Goal: Task Accomplishment & Management: Use online tool/utility

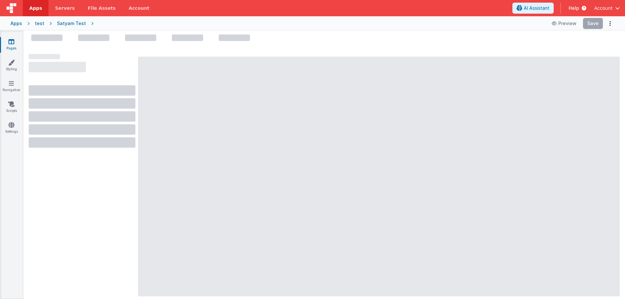
click at [39, 11] on link "Apps" at bounding box center [36, 8] width 26 height 16
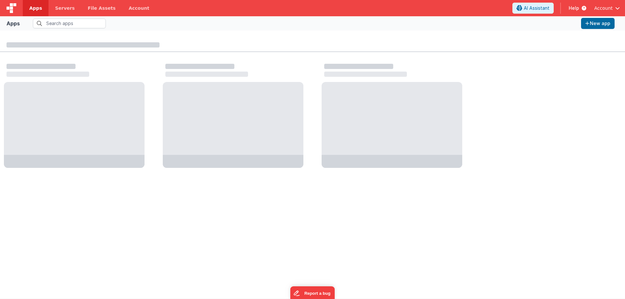
click at [573, 7] on span "Help" at bounding box center [574, 8] width 10 height 7
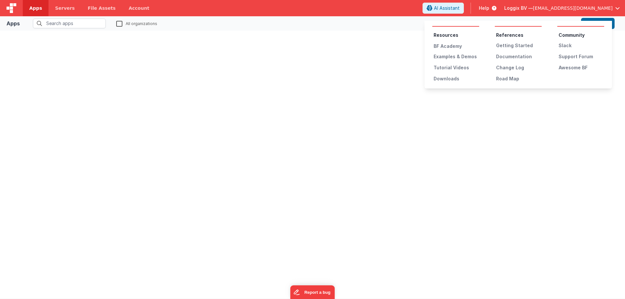
click at [533, 9] on button at bounding box center [312, 149] width 625 height 299
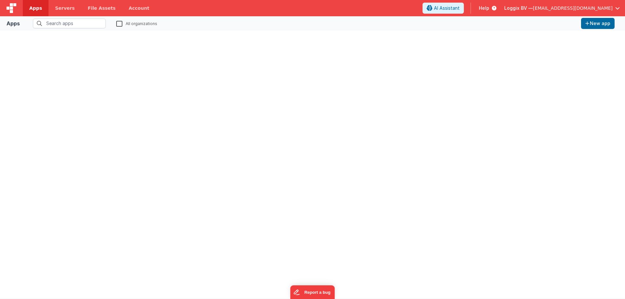
click at [533, 9] on span "Loggix BV —" at bounding box center [518, 8] width 29 height 7
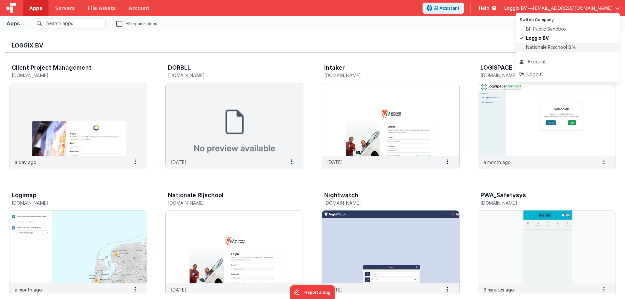
click at [537, 44] on span "Nationale Rijschool B.V." at bounding box center [551, 47] width 50 height 7
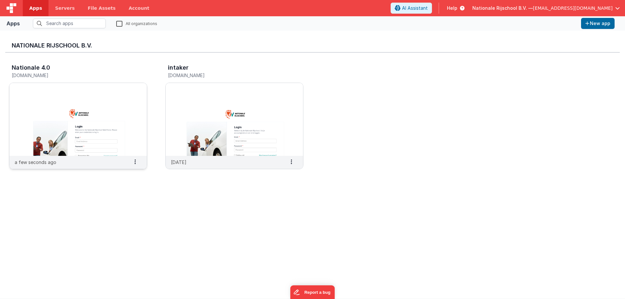
click at [76, 105] on img at bounding box center [77, 119] width 137 height 73
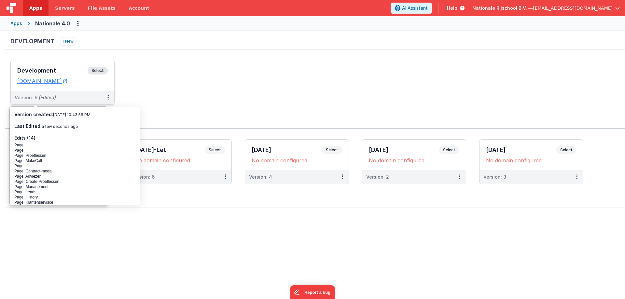
click at [34, 69] on h3 "Development" at bounding box center [52, 70] width 70 height 7
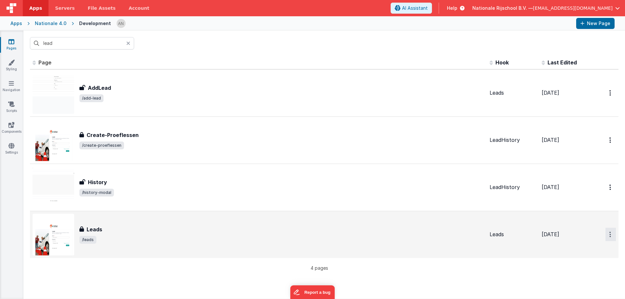
click at [608, 232] on button "Options" at bounding box center [611, 234] width 10 height 13
click at [569, 248] on link "Preview" at bounding box center [587, 250] width 57 height 12
click at [60, 42] on input "lead" at bounding box center [82, 43] width 104 height 12
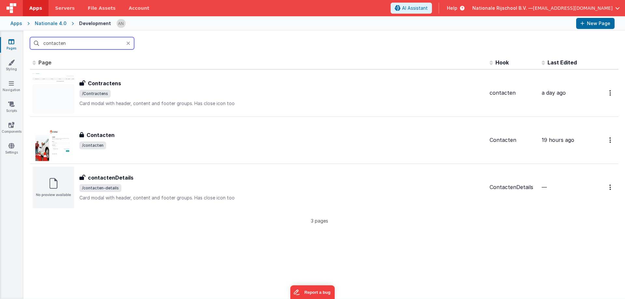
paste input "-details"
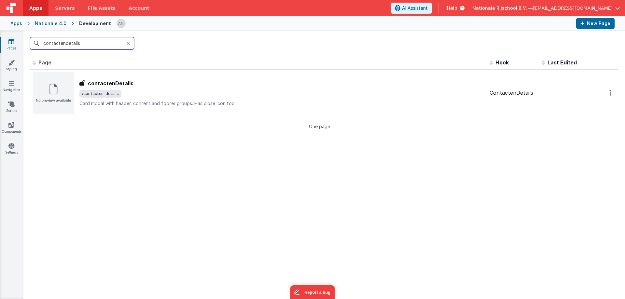
type input "contactendetails"
click at [93, 60] on th "Page" at bounding box center [258, 62] width 457 height 13
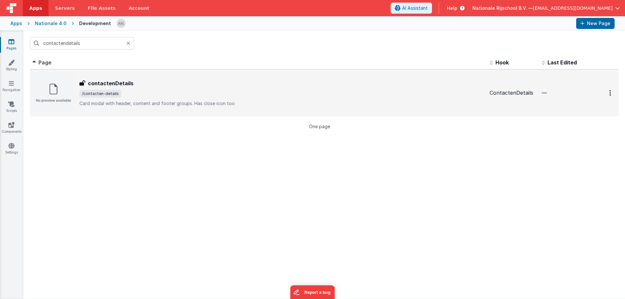
click at [124, 88] on div "contactenDetails contactenDetails /contacten-details Card modal with header, co…" at bounding box center [281, 92] width 405 height 27
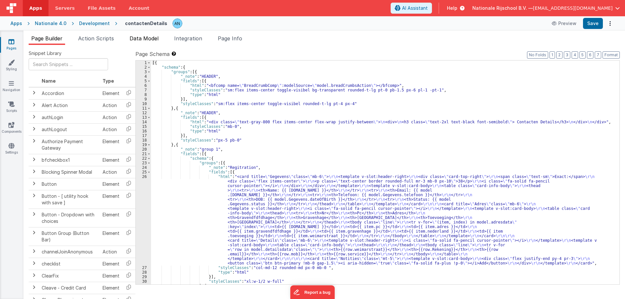
click at [144, 38] on span "Data Model" at bounding box center [144, 38] width 29 height 7
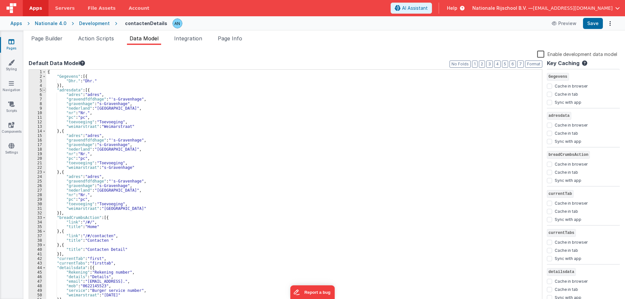
click at [46, 91] on span at bounding box center [44, 90] width 4 height 5
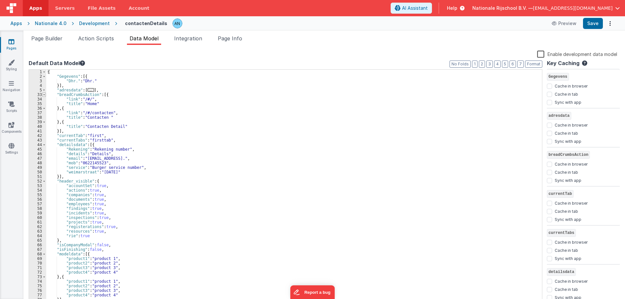
click at [46, 94] on span at bounding box center [44, 94] width 4 height 5
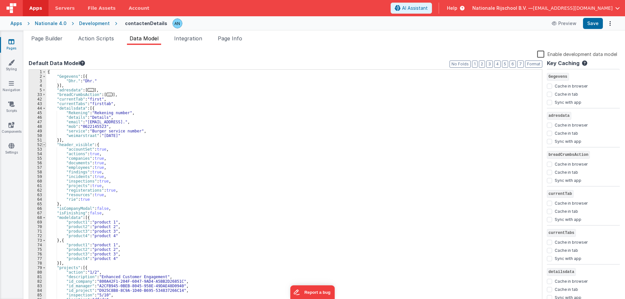
click at [43, 145] on span at bounding box center [44, 145] width 4 height 5
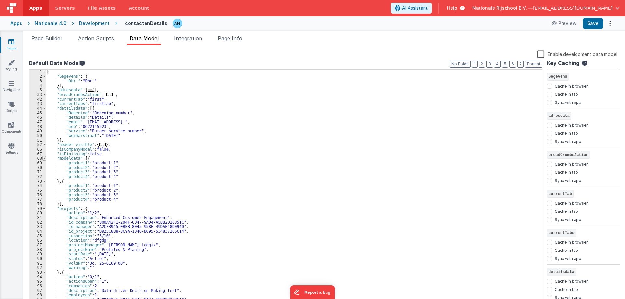
click at [45, 158] on span at bounding box center [44, 158] width 4 height 5
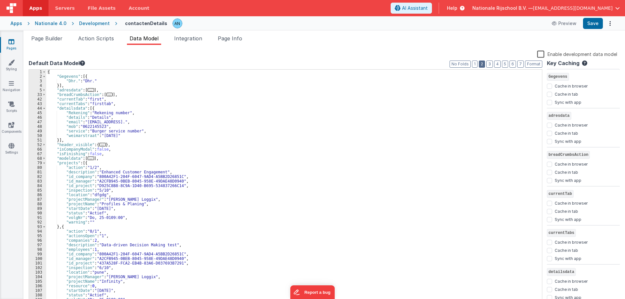
click at [483, 64] on button "2" at bounding box center [482, 64] width 6 height 7
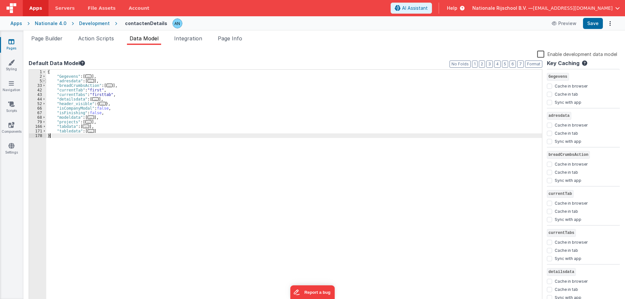
click at [44, 81] on span at bounding box center [44, 81] width 4 height 5
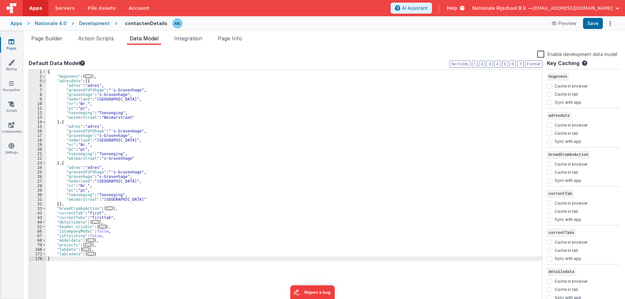
click at [44, 81] on span at bounding box center [44, 81] width 4 height 5
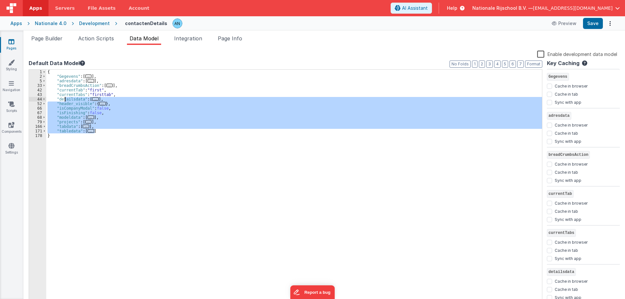
drag, startPoint x: 104, startPoint y: 132, endPoint x: 64, endPoint y: 98, distance: 52.2
click at [64, 98] on div "{ "Gegevens" : [ ... ] , "adresdata" : [ ... ] , "breadCrumbsAction" : [ ... ] …" at bounding box center [294, 192] width 496 height 244
click at [53, 99] on div "{ "Gegevens" : [ ... ] , "adresdata" : [ ... ] , "breadCrumbsAction" : [ ... ] …" at bounding box center [294, 192] width 496 height 244
click at [127, 134] on div "{ "Gegevens" : [ ... ] , "adresdata" : [ ... ] , "breadCrumbsAction" : [ ... ] …" at bounding box center [294, 192] width 496 height 244
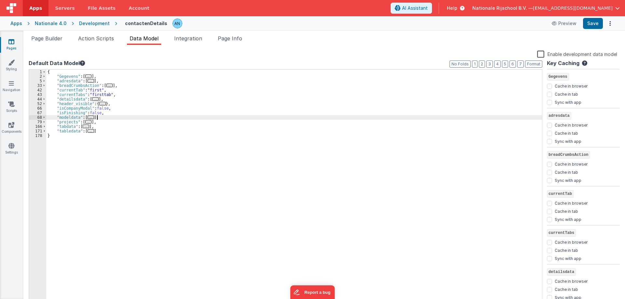
click at [153, 116] on div "{ "Gegevens" : [ ... ] , "adresdata" : [ ... ] , "breadCrumbsAction" : [ ... ] …" at bounding box center [294, 192] width 496 height 244
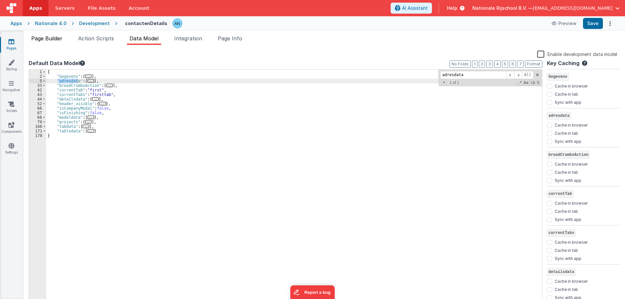
type input "adresdata"
click at [47, 38] on span "Page Builder" at bounding box center [46, 38] width 31 height 7
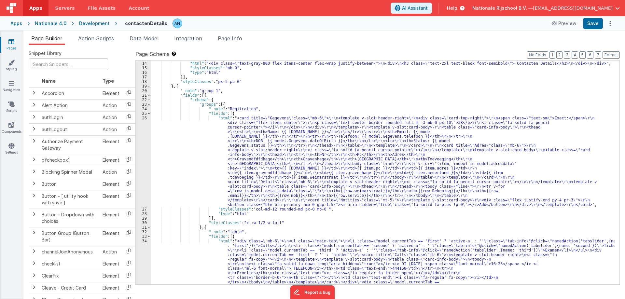
scroll to position [59, 0]
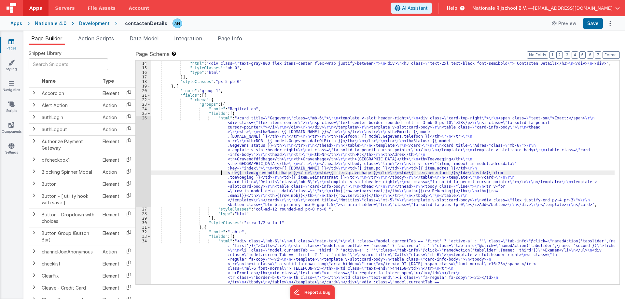
click at [169, 173] on div ""fields" : [{ "html" : "<div class= \" text-gray-800 flex items-center flex-wra…" at bounding box center [383, 283] width 464 height 452
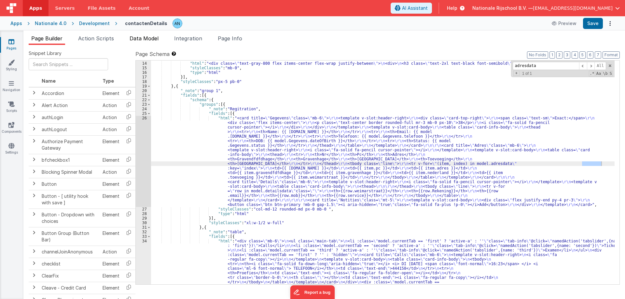
click at [150, 39] on span "Data Model" at bounding box center [144, 38] width 29 height 7
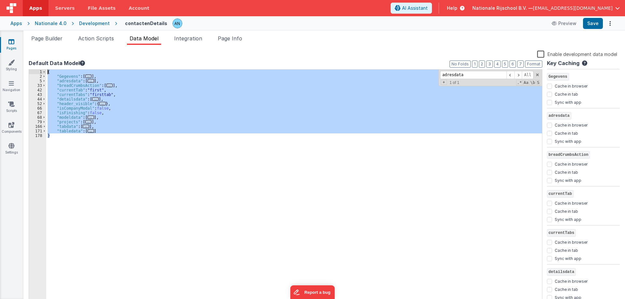
drag, startPoint x: 55, startPoint y: 138, endPoint x: 23, endPoint y: 52, distance: 91.2
click at [23, 52] on section "Pages Styling Navigation Scripts Components Settings Page Builder Action Script…" at bounding box center [312, 165] width 625 height 269
click at [161, 114] on div "{ "Gegevens" : [ ... ] , "adresdata" : [ ... ] , "breadCrumbsAction" : [ ... ] …" at bounding box center [294, 187] width 496 height 235
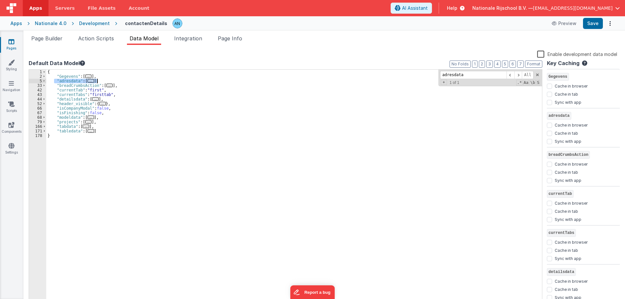
drag, startPoint x: 54, startPoint y: 81, endPoint x: 109, endPoint y: 81, distance: 55.7
click at [109, 81] on div "{ "Gegevens" : [ ... ] , "adresdata" : [ ... ] , "breadCrumbsAction" : [ ... ] …" at bounding box center [294, 192] width 496 height 244
drag, startPoint x: 58, startPoint y: 39, endPoint x: 94, endPoint y: 114, distance: 83.3
click at [57, 39] on span "Page Builder" at bounding box center [46, 38] width 31 height 7
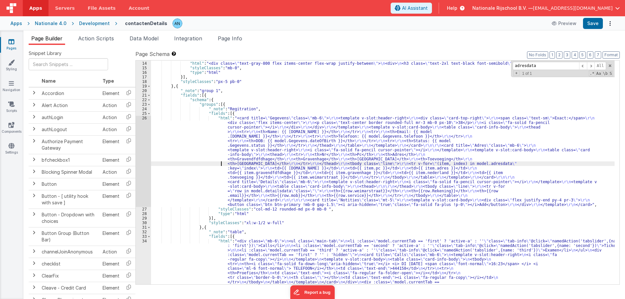
click at [164, 163] on div ""fields" : [{ "html" : "<div class= \" text-gray-800 flex items-center flex-wra…" at bounding box center [383, 283] width 464 height 452
paste input "Adres"
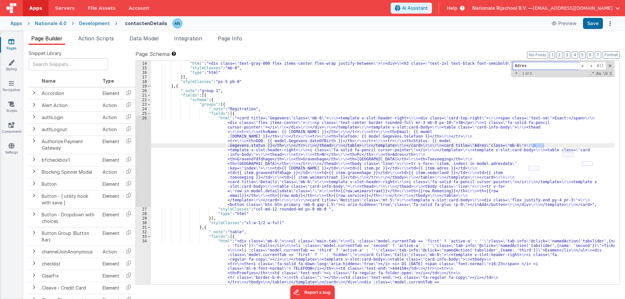
type input "Adres"
click at [212, 162] on div ""fields" : [{ "html" : "<div class= \" text-gray-800 flex items-center flex-wra…" at bounding box center [383, 283] width 464 height 452
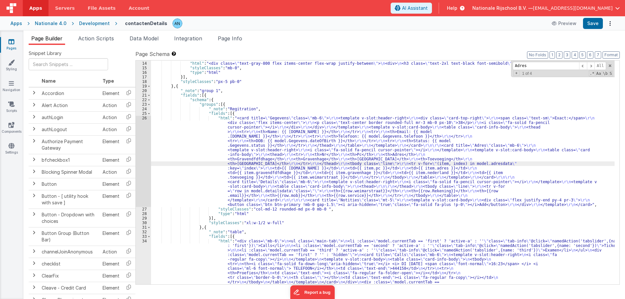
click at [136, 116] on div "26" at bounding box center [143, 161] width 15 height 91
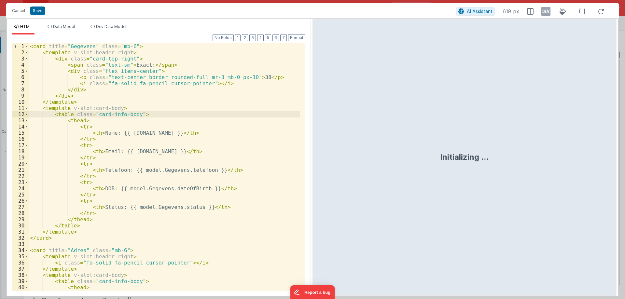
drag, startPoint x: 311, startPoint y: 156, endPoint x: 624, endPoint y: 146, distance: 313.2
click at [625, 146] on html "Cancel Save AI Assistant 618 px HTML Data Model Dev Data Model Format 7 6 5 4 3…" at bounding box center [312, 149] width 625 height 299
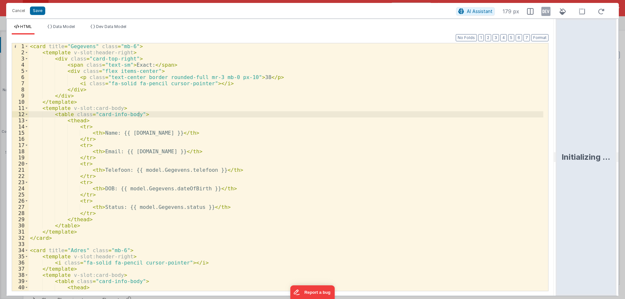
click at [231, 156] on div "< card title = "Gegevens" class = "mb-6" > < template v-slot:header-right > < d…" at bounding box center [286, 173] width 515 height 260
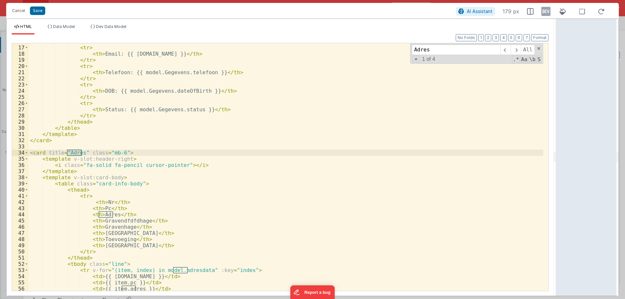
scroll to position [98, 0]
type input "Adres"
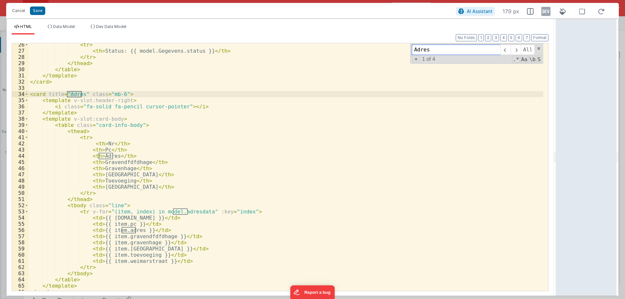
scroll to position [195, 0]
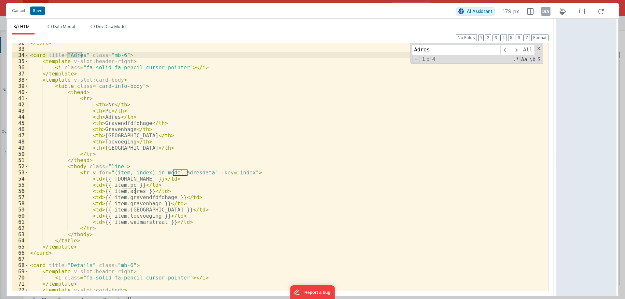
click at [187, 173] on div "</ card > < card title = "Adres" class = "mb-6" > < template v-slot:header-righ…" at bounding box center [286, 170] width 515 height 260
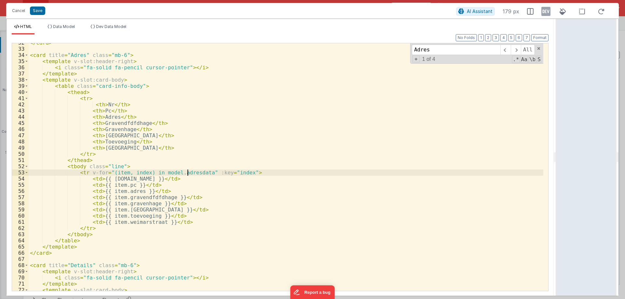
click at [187, 173] on div "</ card > < card title = "Adres" class = "mb-6" > < template v-slot:header-righ…" at bounding box center [286, 170] width 515 height 260
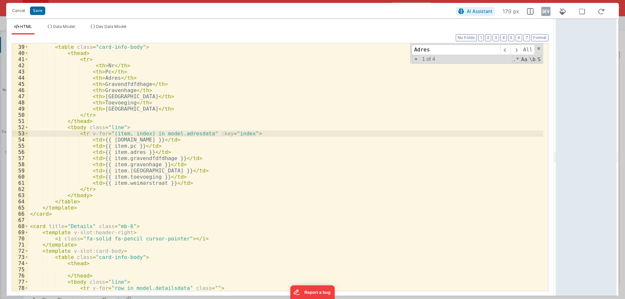
click at [182, 132] on div "< template v-slot:card-body > < table class = "card-info-body" > < thead > < tr…" at bounding box center [286, 168] width 515 height 260
click at [66, 34] on li "Data Model" at bounding box center [61, 29] width 33 height 10
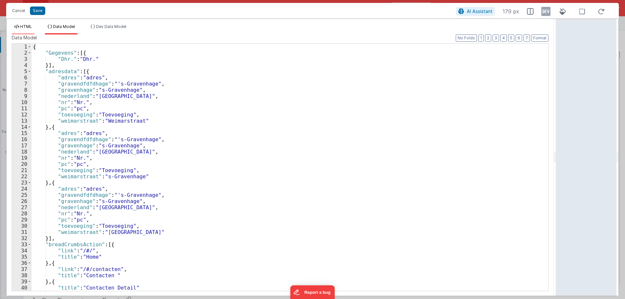
click at [18, 28] on icon at bounding box center [16, 27] width 5 height 4
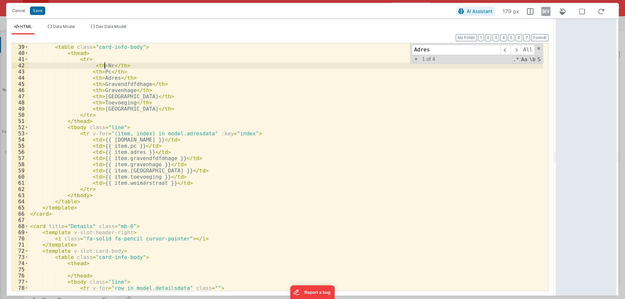
click at [105, 66] on div "< template v-slot:card-body > < table class = "card-info-body" > < thead > < tr…" at bounding box center [286, 168] width 515 height 260
drag, startPoint x: 103, startPoint y: 66, endPoint x: 107, endPoint y: 66, distance: 4.2
click at [107, 66] on div "< template v-slot:card-body > < table class = "card-info-body" > < thead > < tr…" at bounding box center [286, 168] width 515 height 260
click at [123, 138] on div "< template v-slot:card-body > < table class = "card-info-body" > < thead > < tr…" at bounding box center [286, 168] width 515 height 260
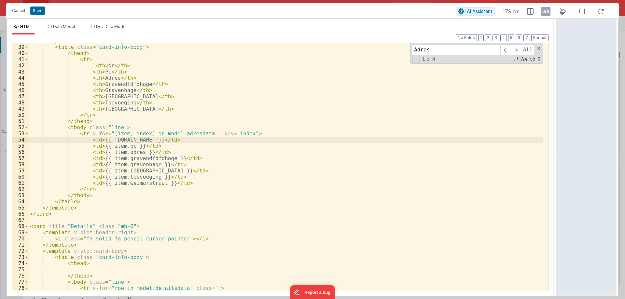
click at [123, 138] on div "< template v-slot:card-body > < table class = "card-info-body" > < thead > < tr…" at bounding box center [286, 168] width 515 height 260
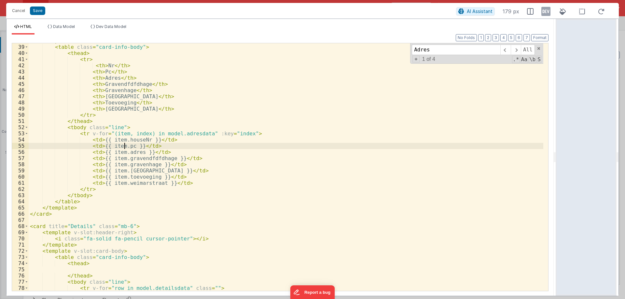
click at [123, 147] on div "< template v-slot:card-body > < table class = "card-info-body" > < thead > < tr…" at bounding box center [286, 168] width 515 height 260
click at [103, 78] on div "< template v-slot:card-body > < table class = "card-info-body" > < thead > < tr…" at bounding box center [286, 168] width 515 height 260
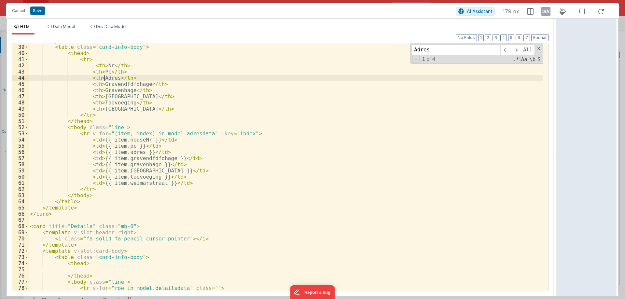
click at [103, 78] on div "< template v-slot:card-body > < table class = "card-info-body" > < thead > < tr…" at bounding box center [286, 168] width 515 height 260
click at [128, 152] on div "< template v-slot:card-body > < table class = "card-info-body" > < thead > < tr…" at bounding box center [286, 168] width 515 height 260
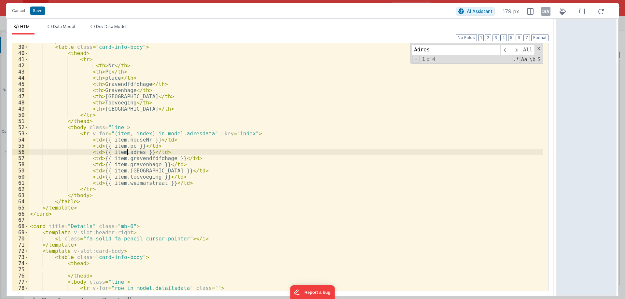
click at [128, 152] on div "< template v-slot:card-body > < table class = "card-info-body" > < thead > < tr…" at bounding box center [286, 168] width 515 height 260
click at [108, 87] on div "< template v-slot:card-body > < table class = "card-info-body" > < thead > < tr…" at bounding box center [286, 168] width 515 height 260
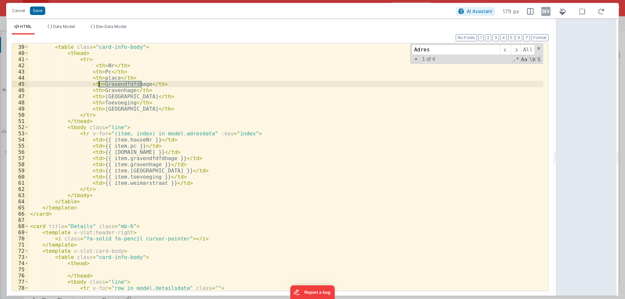
click at [108, 87] on div "< template v-slot:card-body > < table class = "card-info-body" > < thead > < tr…" at bounding box center [286, 168] width 515 height 260
click at [131, 158] on div "< template v-slot:card-body > < table class = "card-info-body" > < thead > < tr…" at bounding box center [286, 168] width 515 height 260
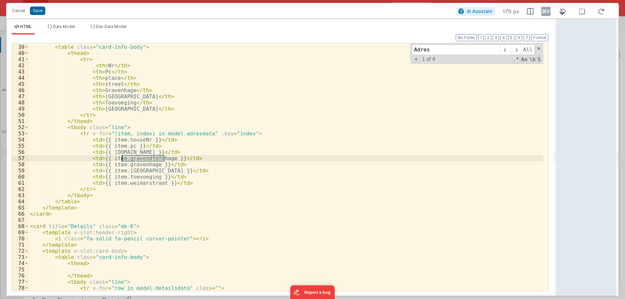
click at [131, 158] on div "< template v-slot:card-body > < table class = "card-info-body" > < thead > < tr…" at bounding box center [286, 168] width 515 height 260
click at [110, 89] on div "< template v-slot:card-body > < table class = "card-info-body" > < thead > < tr…" at bounding box center [286, 168] width 515 height 260
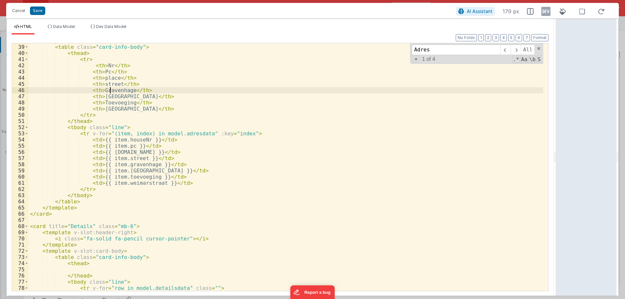
click at [110, 89] on div "< template v-slot:card-body > < table class = "card-info-body" > < thead > < tr…" at bounding box center [286, 168] width 515 height 260
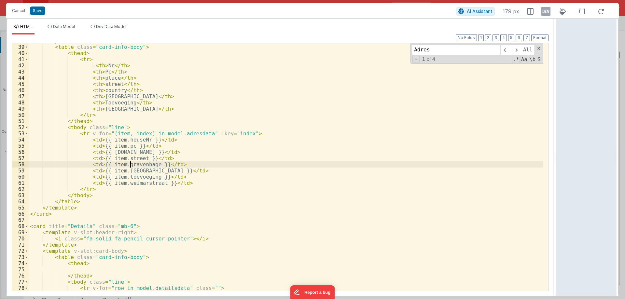
click at [129, 166] on div "< template v-slot:card-body > < table class = "card-info-body" > < thead > < tr…" at bounding box center [286, 168] width 515 height 260
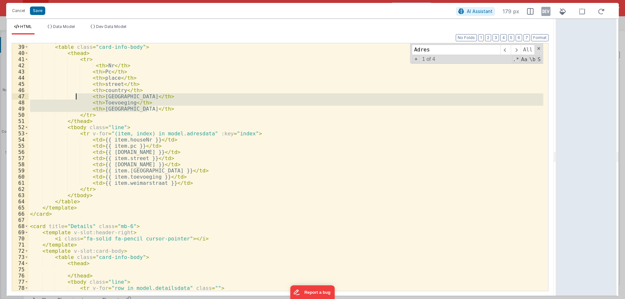
drag, startPoint x: 113, startPoint y: 102, endPoint x: 76, endPoint y: 95, distance: 37.5
click at [76, 95] on div "< template v-slot:card-body > < table class = "card-info-body" > < thead > < tr…" at bounding box center [286, 168] width 515 height 260
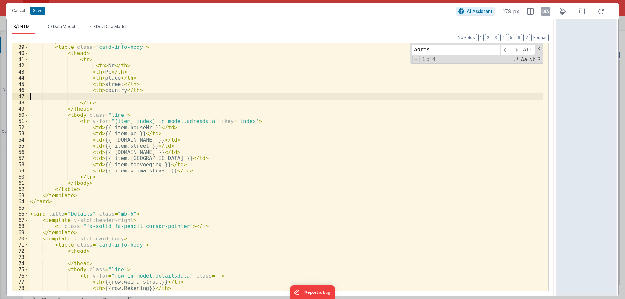
click at [31, 95] on div "< template v-slot:card-body > < table class = "card-info-body" > < thead > < tr…" at bounding box center [286, 168] width 515 height 260
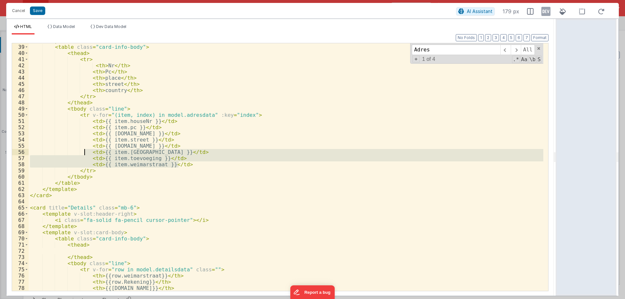
drag, startPoint x: 178, startPoint y: 163, endPoint x: 85, endPoint y: 154, distance: 93.9
click at [85, 154] on div "< template v-slot:card-body > < table class = "card-info-body" > < thead > < tr…" at bounding box center [286, 168] width 515 height 260
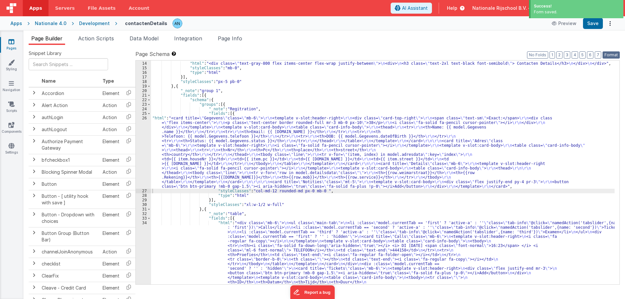
click at [611, 54] on button "Format" at bounding box center [611, 54] width 17 height 7
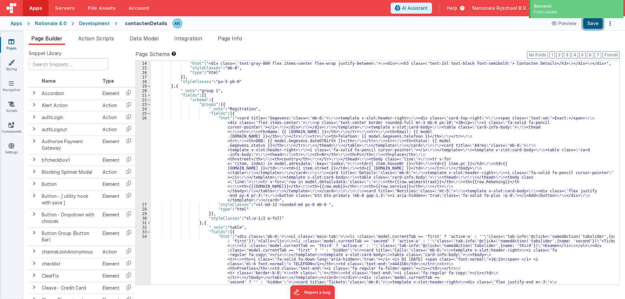
click at [595, 23] on button "Save" at bounding box center [593, 23] width 20 height 11
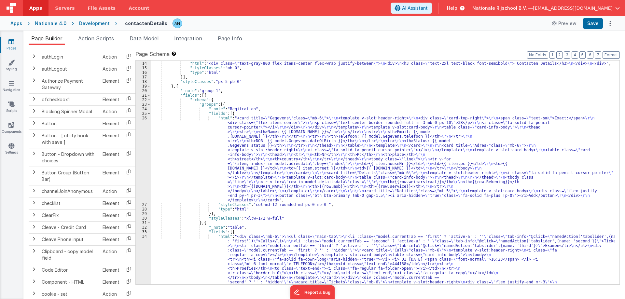
scroll to position [65, 0]
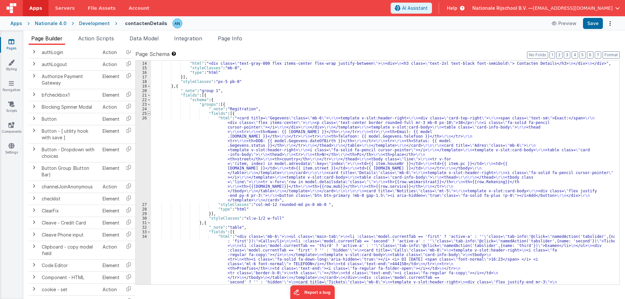
click at [149, 115] on span at bounding box center [149, 113] width 4 height 5
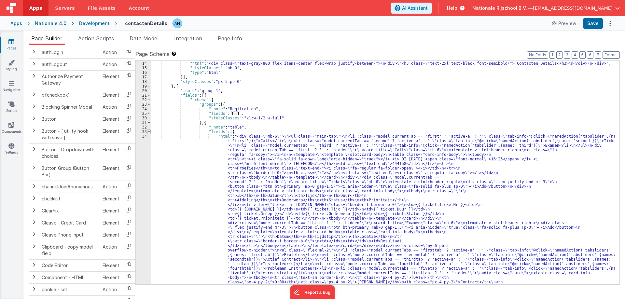
click at [148, 131] on span at bounding box center [149, 132] width 4 height 5
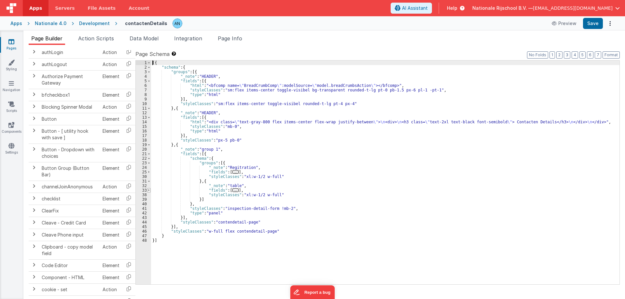
click at [150, 189] on span at bounding box center [149, 190] width 4 height 5
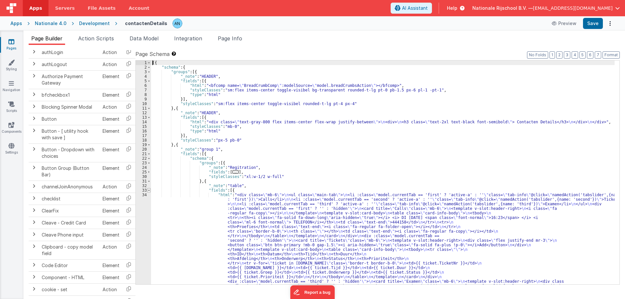
click at [150, 189] on span at bounding box center [149, 190] width 4 height 5
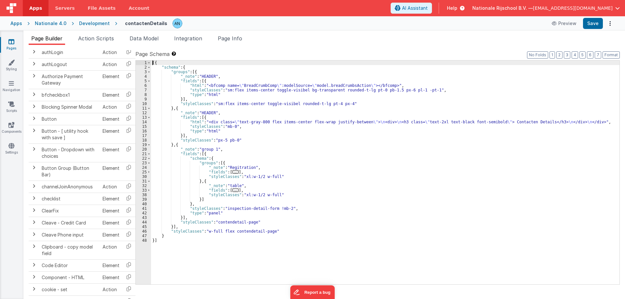
click at [149, 170] on div "24" at bounding box center [143, 167] width 15 height 5
click at [149, 173] on span at bounding box center [149, 172] width 4 height 5
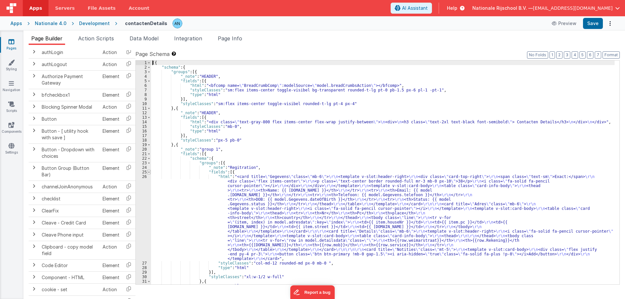
scroll to position [59, 0]
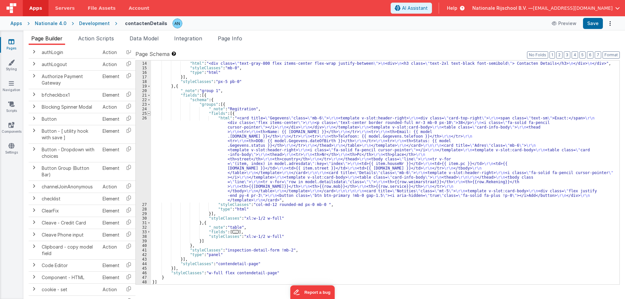
click at [149, 115] on span at bounding box center [149, 113] width 4 height 5
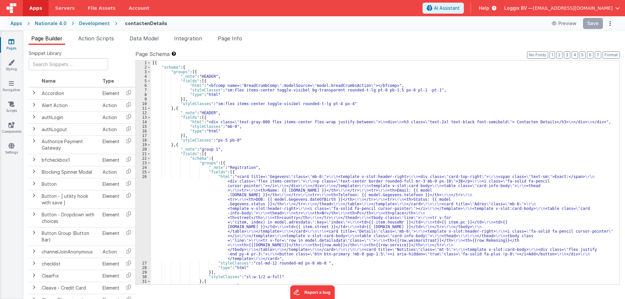
click at [248, 141] on div "[{ "schema" : { "groups" : [{ "_note" : "HEADER" , "fields" : [{ "html" : "<bfc…" at bounding box center [383, 177] width 464 height 233
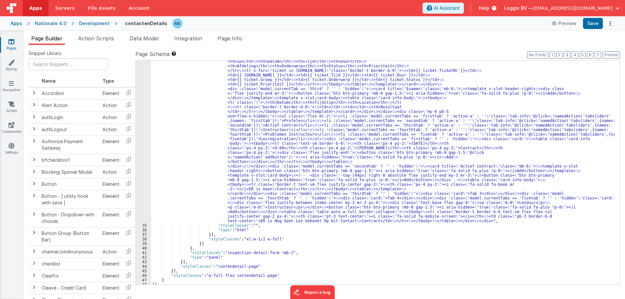
scroll to position [293, 0]
